Goal: Task Accomplishment & Management: Use online tool/utility

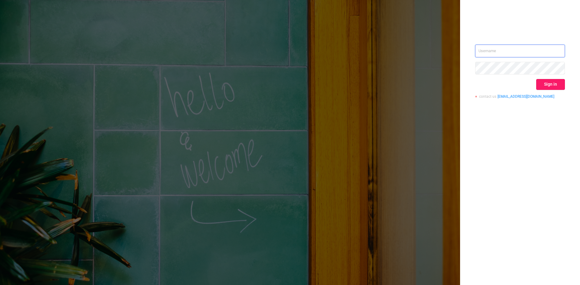
type input "[EMAIL_ADDRESS][DOMAIN_NAME]"
click at [556, 88] on button "Sign in" at bounding box center [550, 84] width 29 height 11
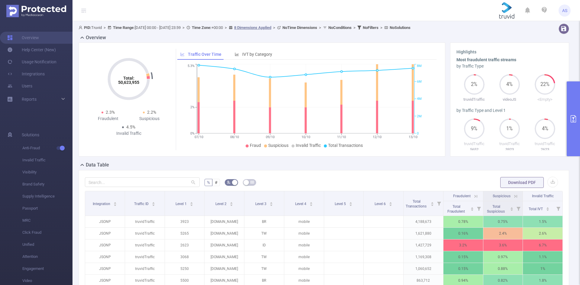
click at [573, 118] on icon "primary" at bounding box center [572, 118] width 5 height 7
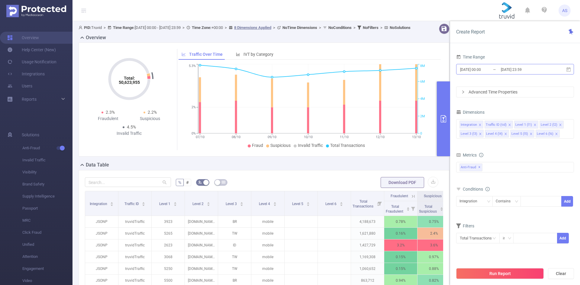
click at [502, 69] on input "[DATE] 23:59" at bounding box center [524, 70] width 49 height 8
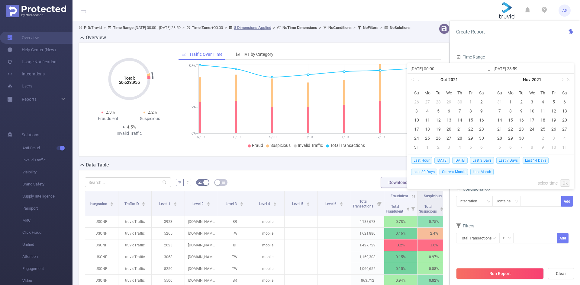
click at [422, 173] on span "Last 30 Days" at bounding box center [424, 172] width 26 height 7
type input "[DATE] 00:00"
type input "[DATE] 23:59"
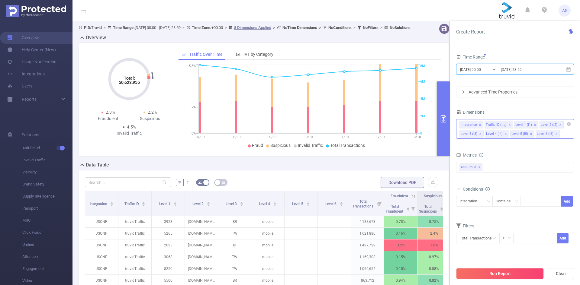
click at [480, 125] on icon "icon: close" at bounding box center [479, 124] width 3 height 3
click at [483, 125] on icon "icon: close" at bounding box center [484, 124] width 3 height 3
click at [479, 125] on icon "icon: close" at bounding box center [480, 124] width 3 height 3
click at [505, 125] on icon "icon: close" at bounding box center [505, 124] width 3 height 3
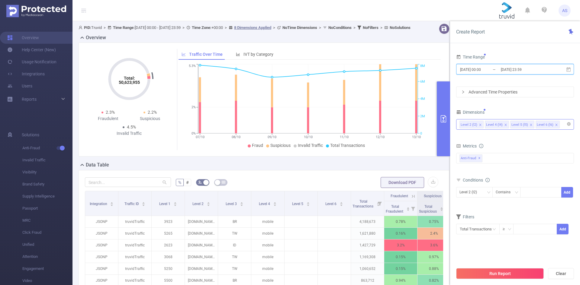
click at [530, 125] on icon "icon: close" at bounding box center [530, 124] width 3 height 3
click at [549, 139] on form "Dimensions Level 2 (l2) Level 4 (l4) Metrics Total Fraudulent Bot/Virus Hostile…" at bounding box center [515, 175] width 118 height 134
click at [480, 159] on span "✕" at bounding box center [479, 158] width 2 height 7
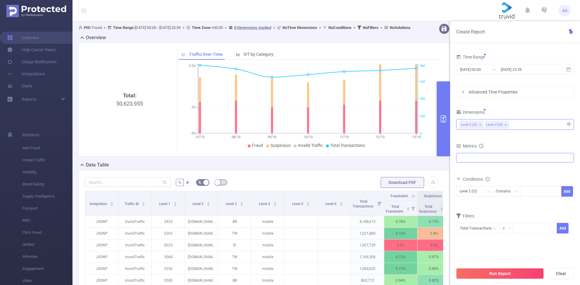
click at [553, 138] on form "Dimensions Level 2 (l2) Level 4 (l4) Metrics Total Fraudulent Bot/Virus Hostile…" at bounding box center [515, 174] width 118 height 133
click at [518, 275] on button "Run Report" at bounding box center [500, 273] width 88 height 11
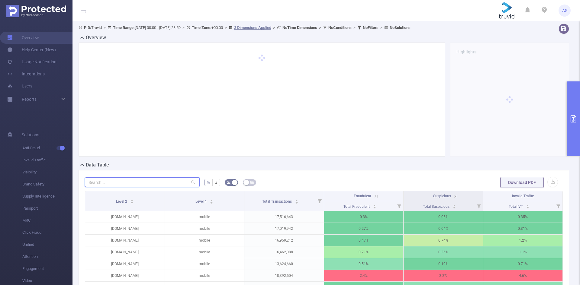
click at [165, 182] on input "text" at bounding box center [142, 183] width 115 height 10
paste input "[DOMAIN_NAME]"
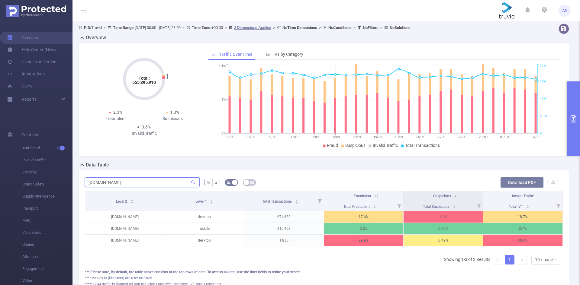
type input "[DOMAIN_NAME]"
click at [524, 184] on button "Download PDF" at bounding box center [521, 182] width 43 height 11
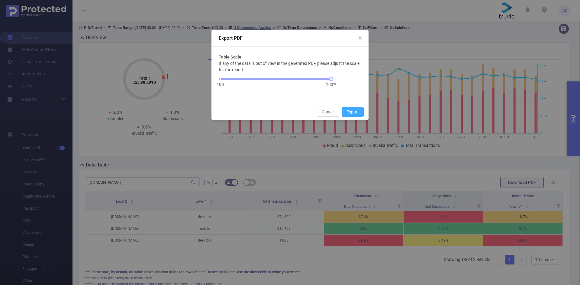
click at [355, 111] on button "Export" at bounding box center [353, 112] width 22 height 10
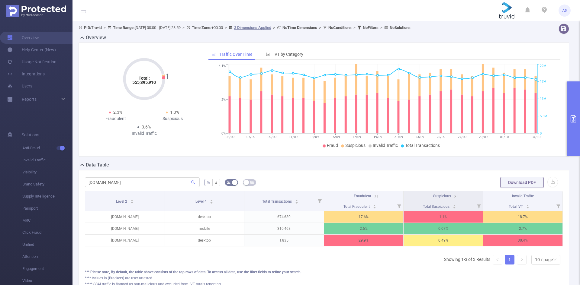
click at [575, 128] on button "primary" at bounding box center [572, 119] width 13 height 75
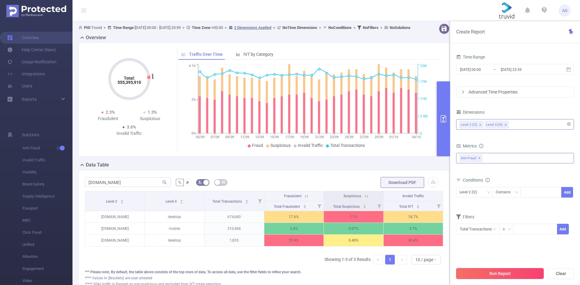
click at [515, 273] on button "Run Report" at bounding box center [500, 273] width 88 height 11
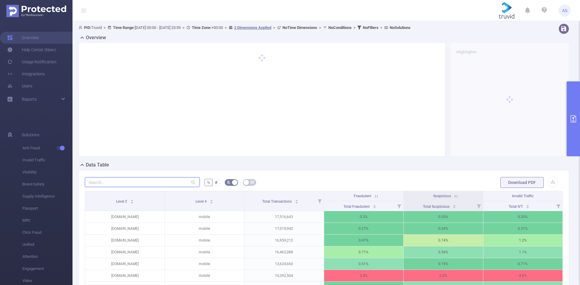
click at [149, 181] on input "text" at bounding box center [142, 183] width 115 height 10
paste input "[DOMAIN_NAME]"
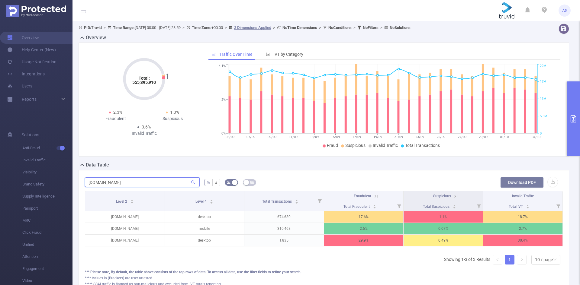
type input "[DOMAIN_NAME]"
click at [511, 182] on button "Download PDF" at bounding box center [521, 182] width 43 height 11
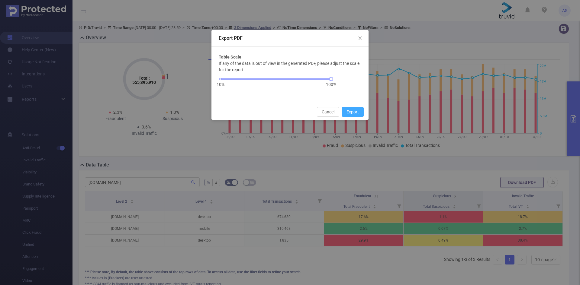
click at [359, 109] on button "Export" at bounding box center [353, 112] width 22 height 10
